Goal: Task Accomplishment & Management: Use online tool/utility

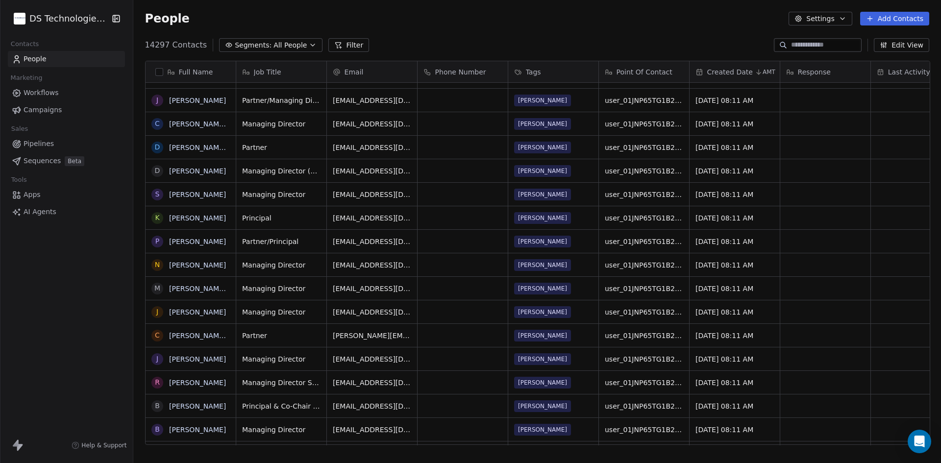
click at [894, 16] on button "Add Contacts" at bounding box center [894, 19] width 69 height 14
click at [886, 60] on span "Import from CSV" at bounding box center [894, 55] width 57 height 10
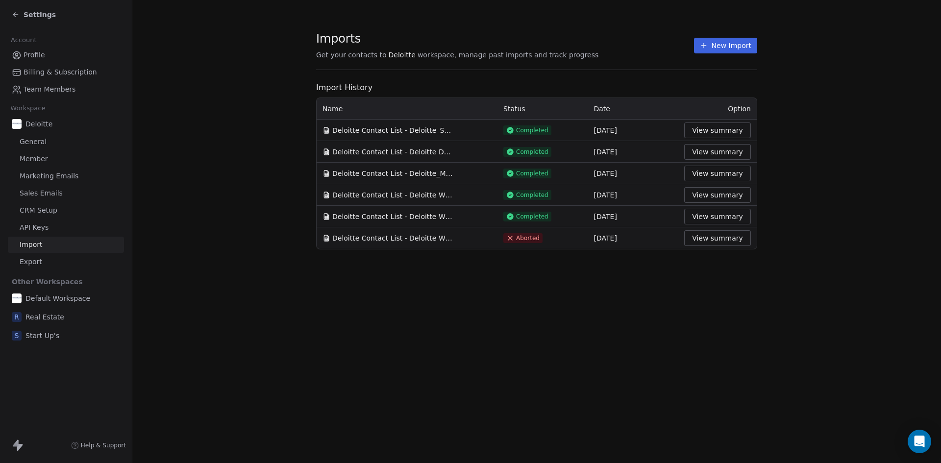
click at [23, 14] on div "Settings" at bounding box center [34, 15] width 44 height 10
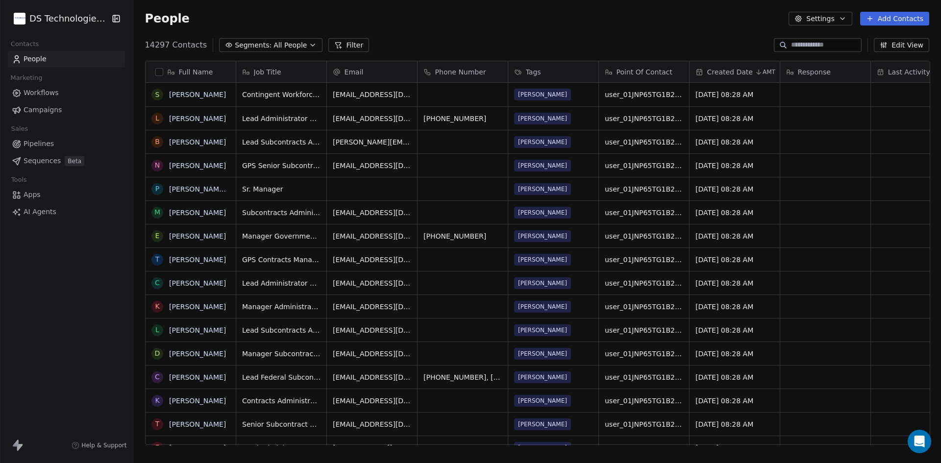
scroll to position [400, 801]
